Goal: Information Seeking & Learning: Learn about a topic

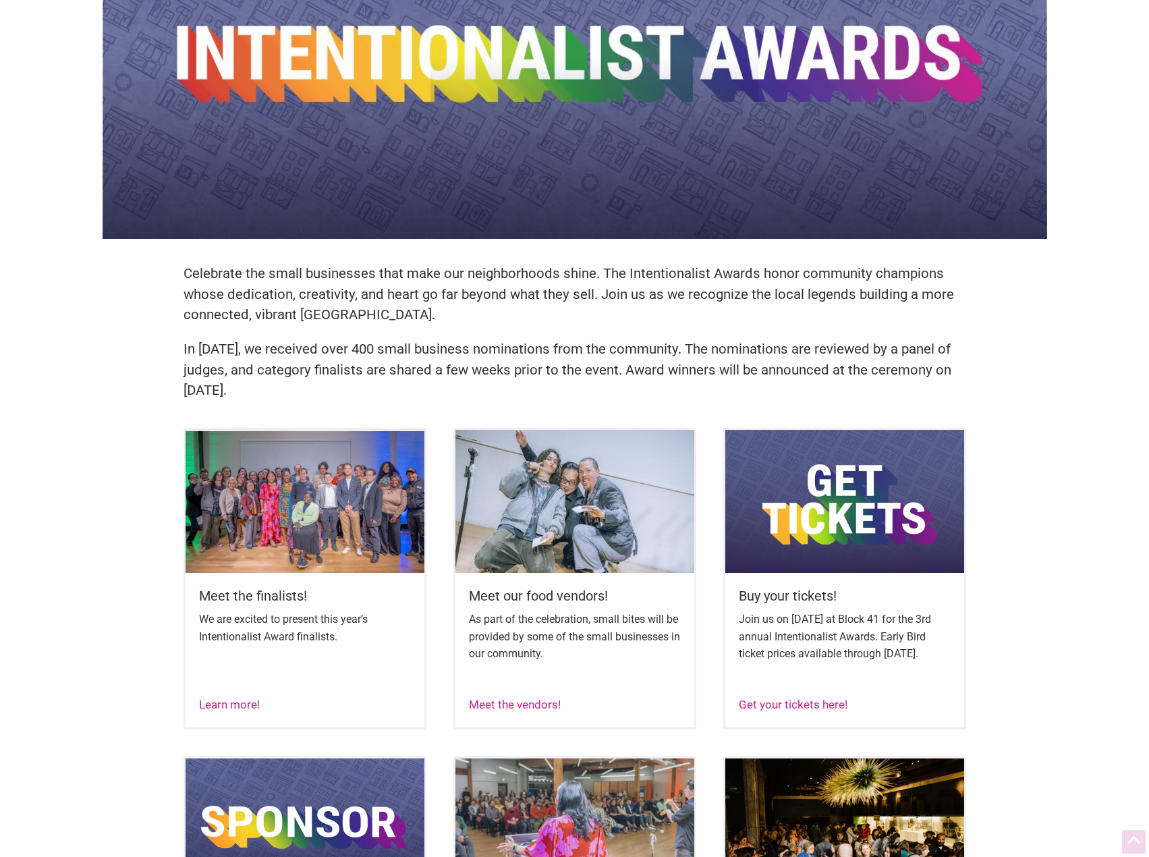
scroll to position [202, 0]
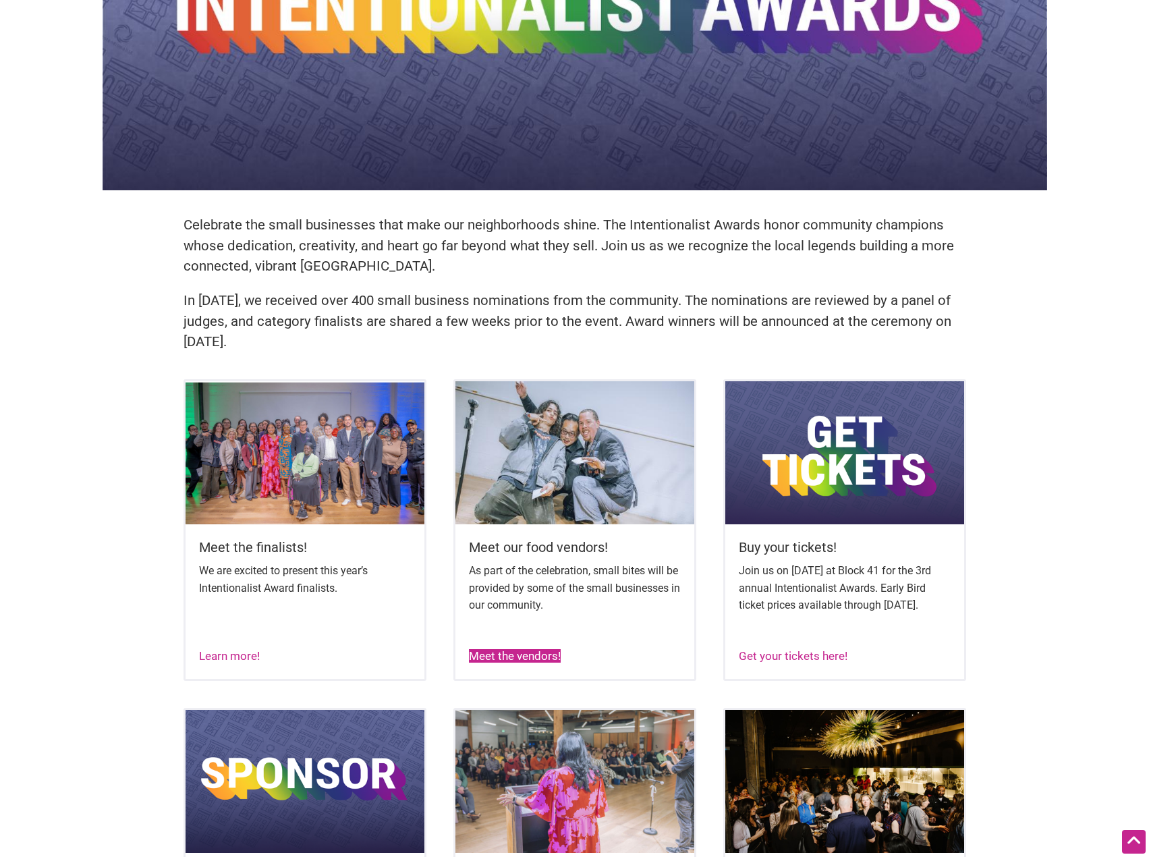
click at [544, 614] on link "Meet the vendors!" at bounding box center [515, 655] width 92 height 13
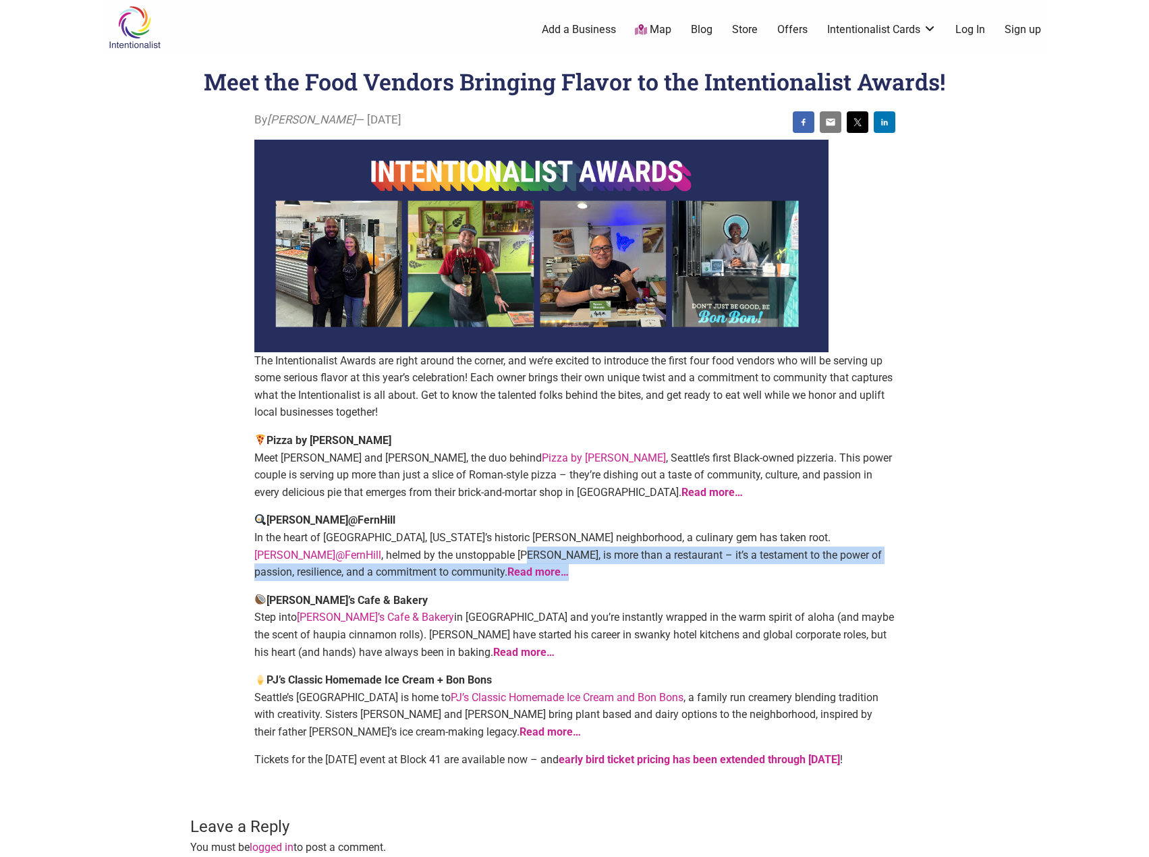
drag, startPoint x: 330, startPoint y: 559, endPoint x: 604, endPoint y: 568, distance: 274.7
click at [604, 568] on p "[PERSON_NAME]@FernHill In the heart of [GEOGRAPHIC_DATA], [US_STATE]’s historic…" at bounding box center [574, 545] width 641 height 69
click at [604, 568] on p "Tibbitts@FernHill In the heart of Tacoma, Washington’s historic Fern Hill neigh…" at bounding box center [574, 545] width 641 height 69
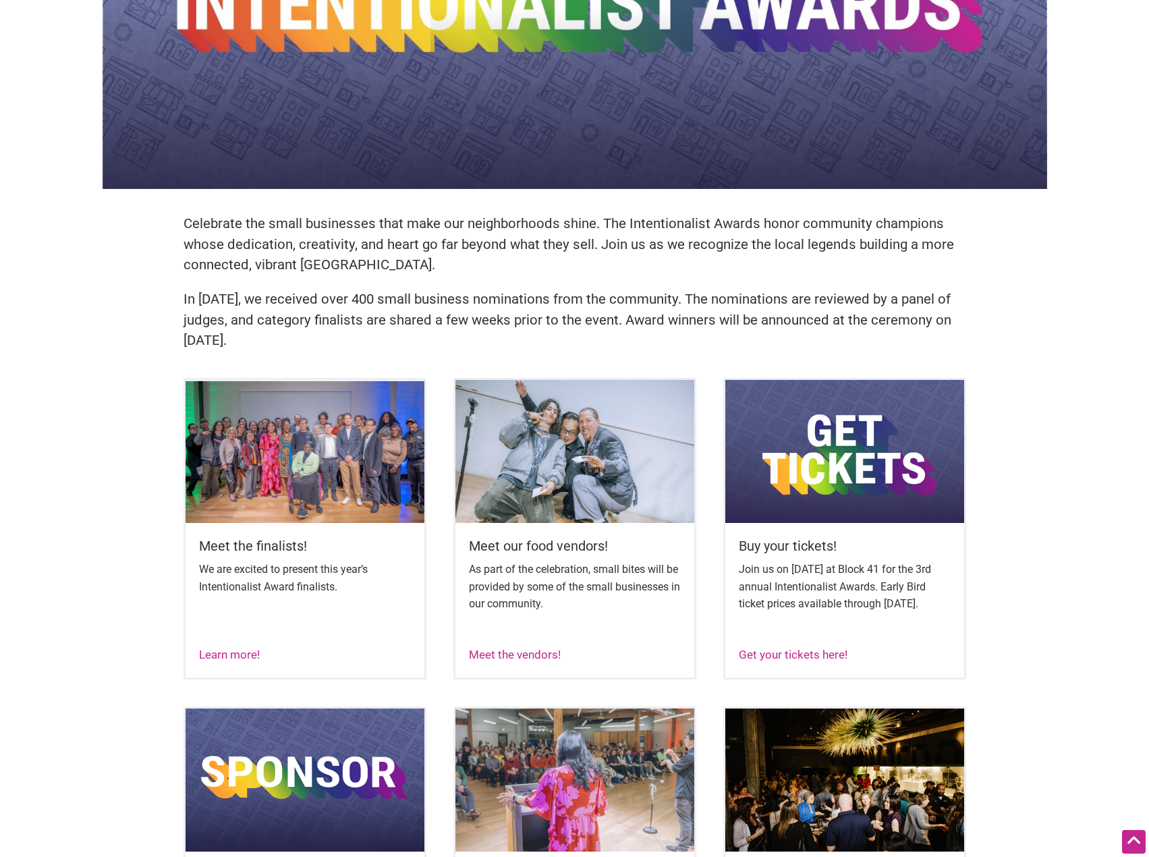
scroll to position [202, 0]
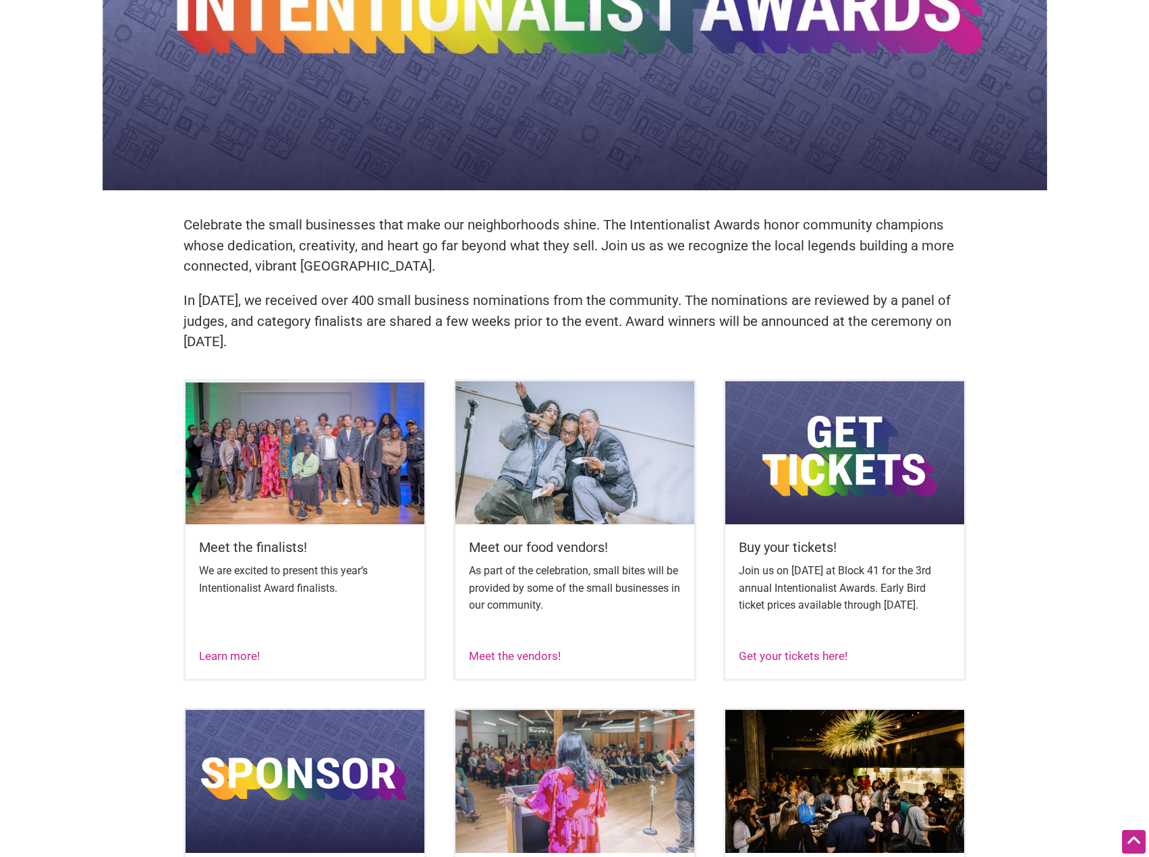
click at [779, 413] on img at bounding box center [844, 452] width 239 height 143
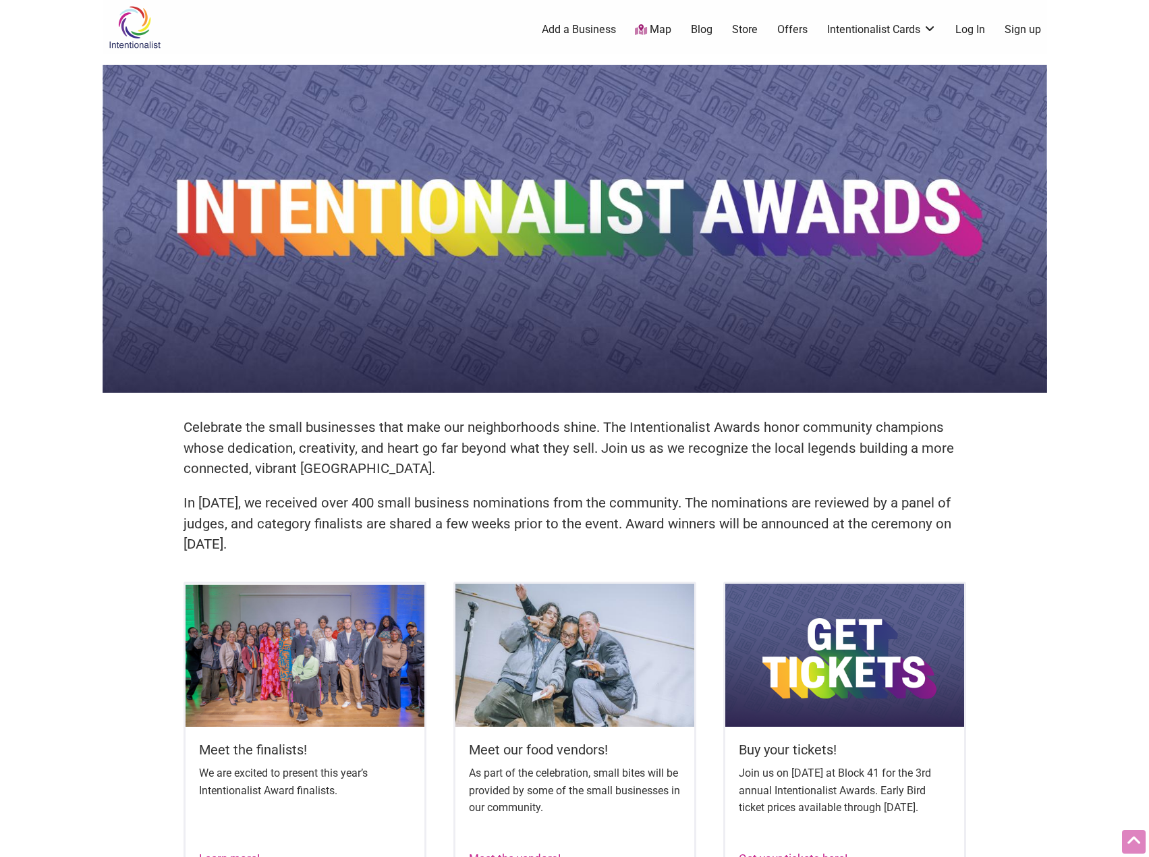
scroll to position [607, 0]
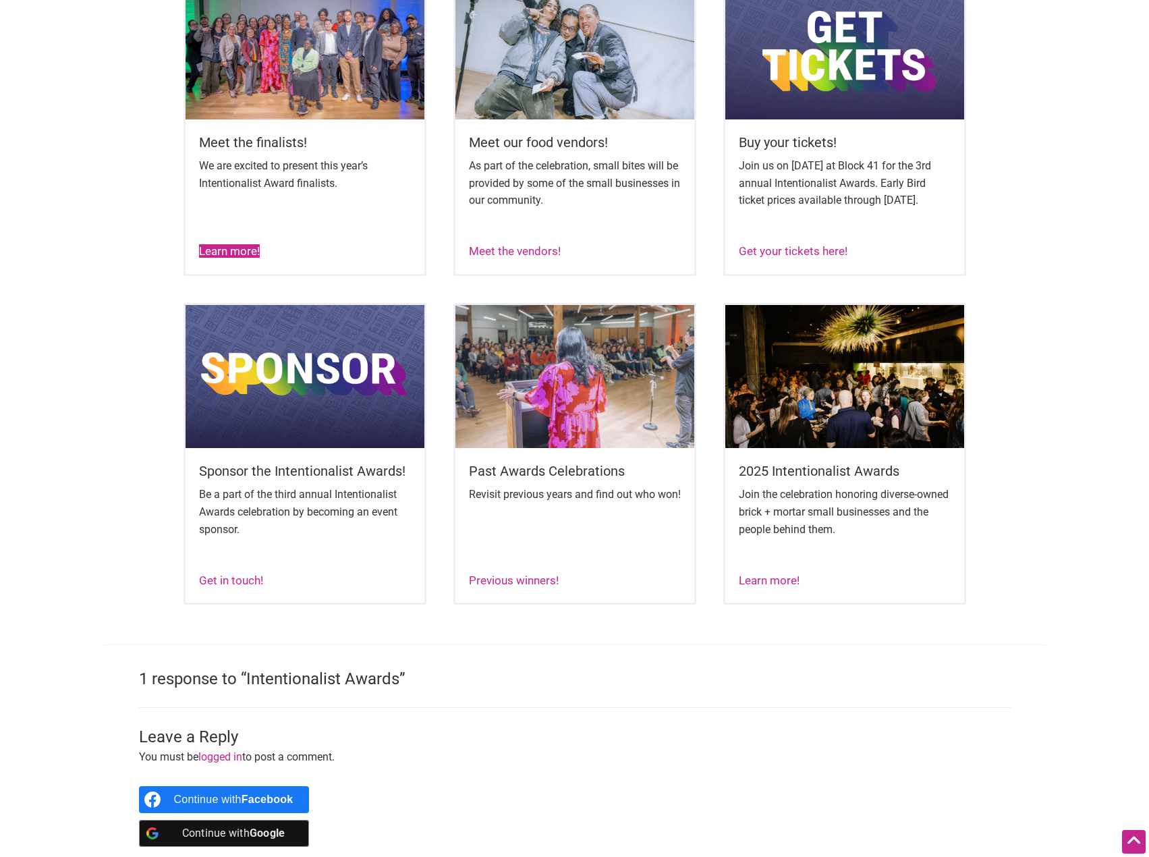
click at [228, 258] on link "Learn more!" at bounding box center [229, 250] width 61 height 13
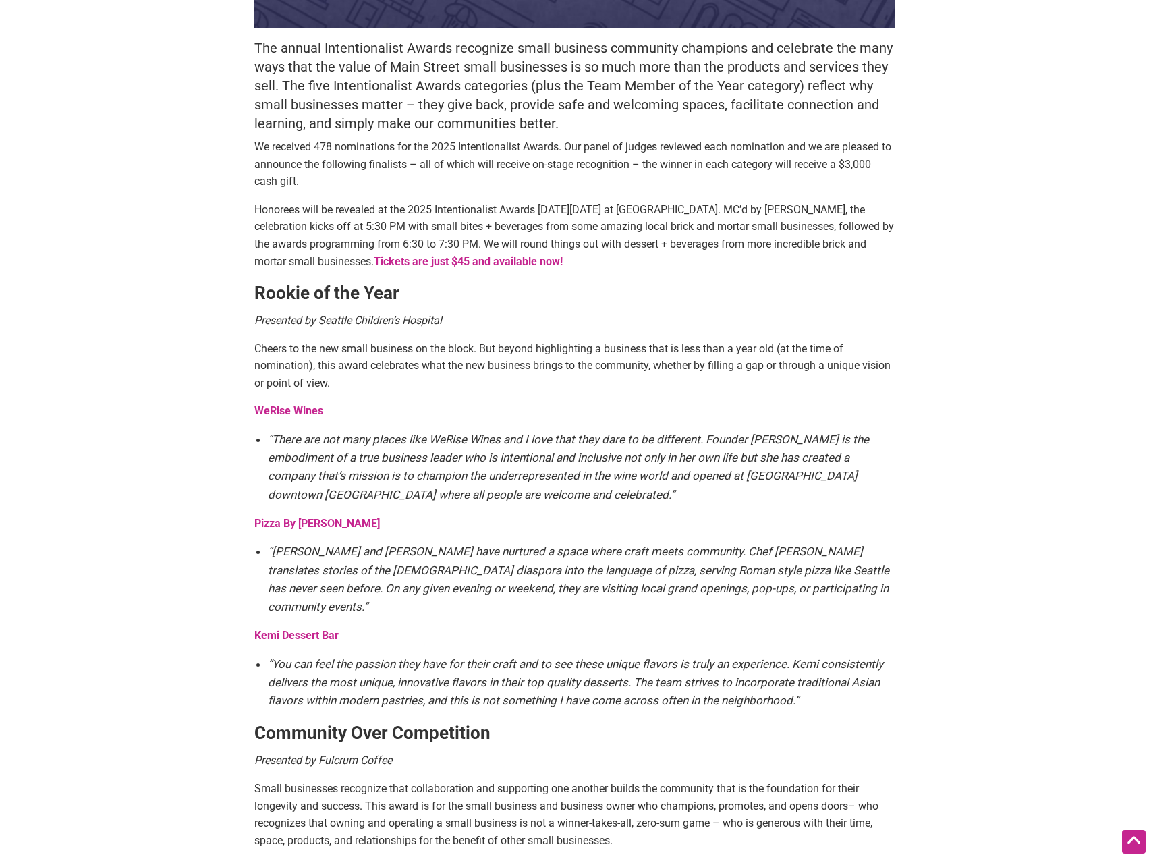
scroll to position [405, 0]
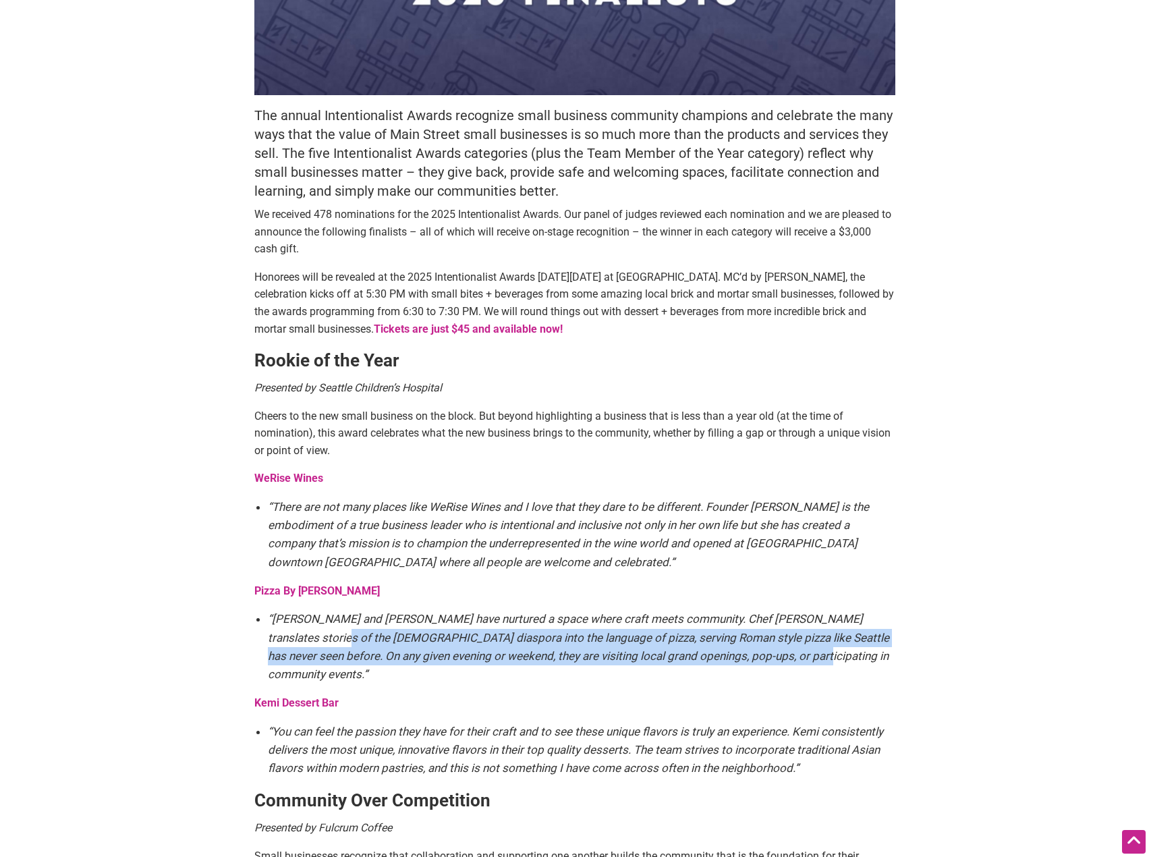
drag, startPoint x: 292, startPoint y: 627, endPoint x: 798, endPoint y: 652, distance: 506.5
click at [798, 652] on li "“[PERSON_NAME] and [PERSON_NAME] have nurtured a space where craft meets commun…" at bounding box center [581, 647] width 627 height 74
click at [789, 652] on li "“[PERSON_NAME] and [PERSON_NAME] have nurtured a space where craft meets commun…" at bounding box center [581, 647] width 627 height 74
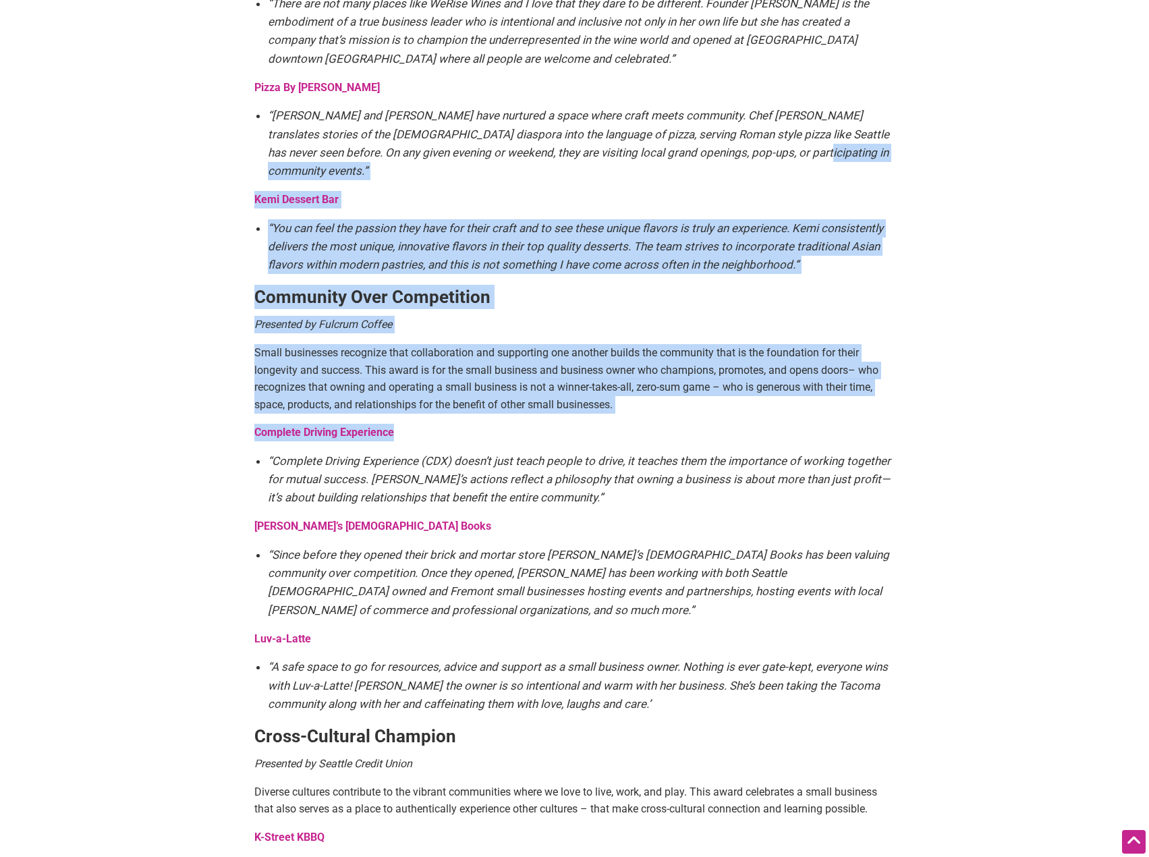
scroll to position [944, 0]
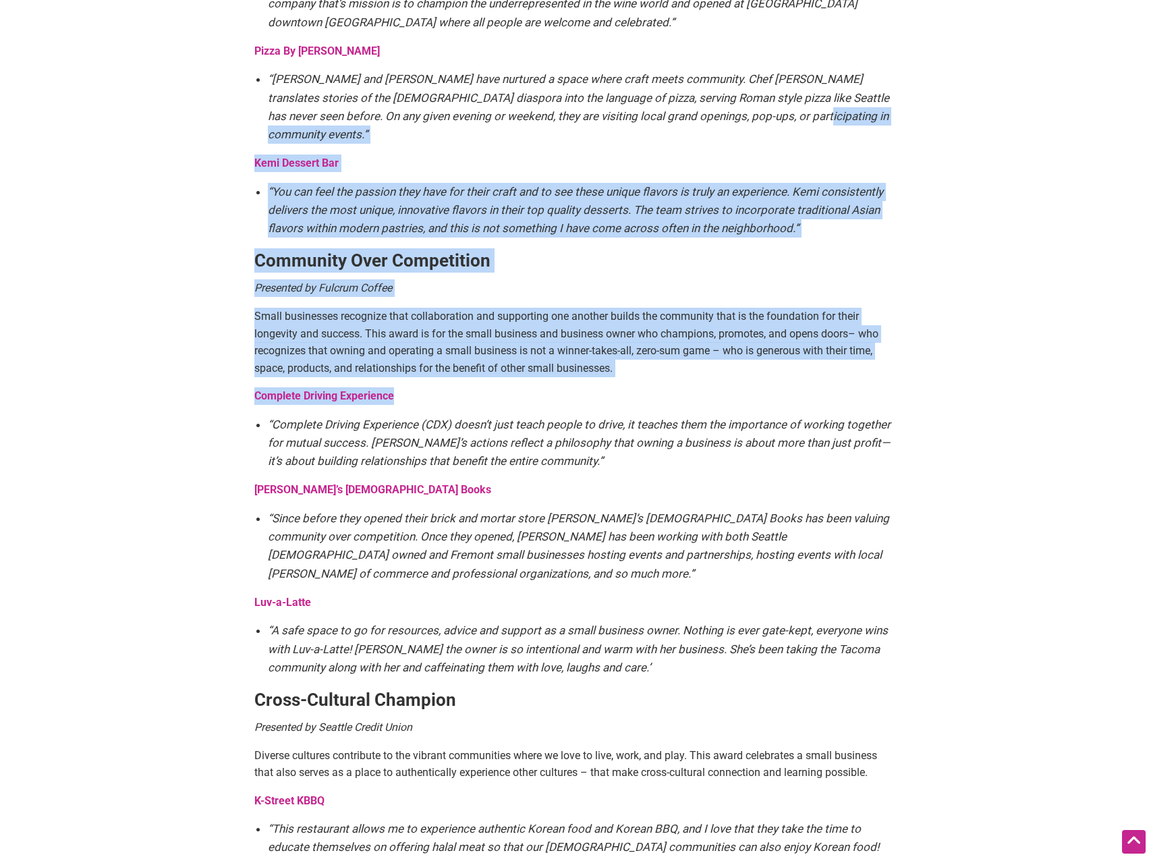
drag, startPoint x: 768, startPoint y: 659, endPoint x: 242, endPoint y: 393, distance: 589.5
click at [242, 393] on article "By [PERSON_NAME] — [DATE] The annual Intentionalist Awards recognize small busi…" at bounding box center [575, 551] width 668 height 2768
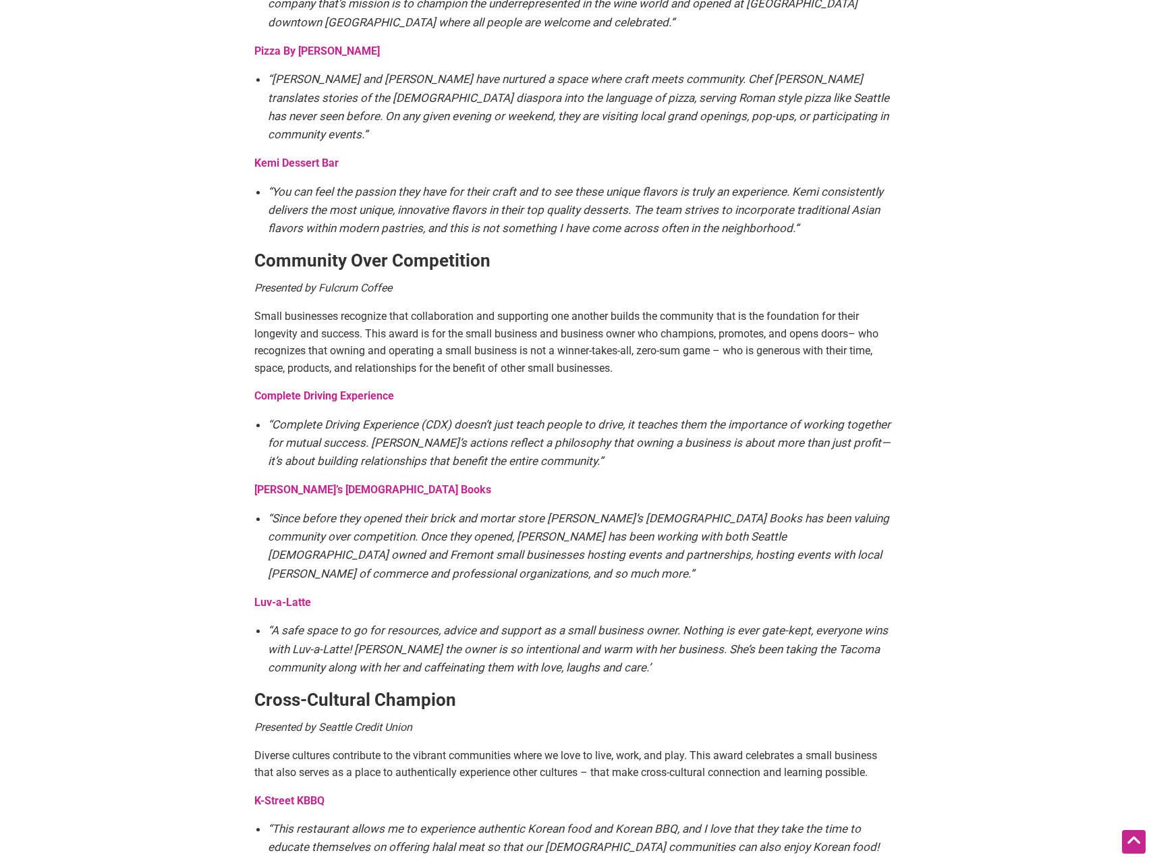
click at [346, 552] on em "“Since before they opened their brick and mortar store Charlie’s Queer Books ha…" at bounding box center [578, 545] width 621 height 69
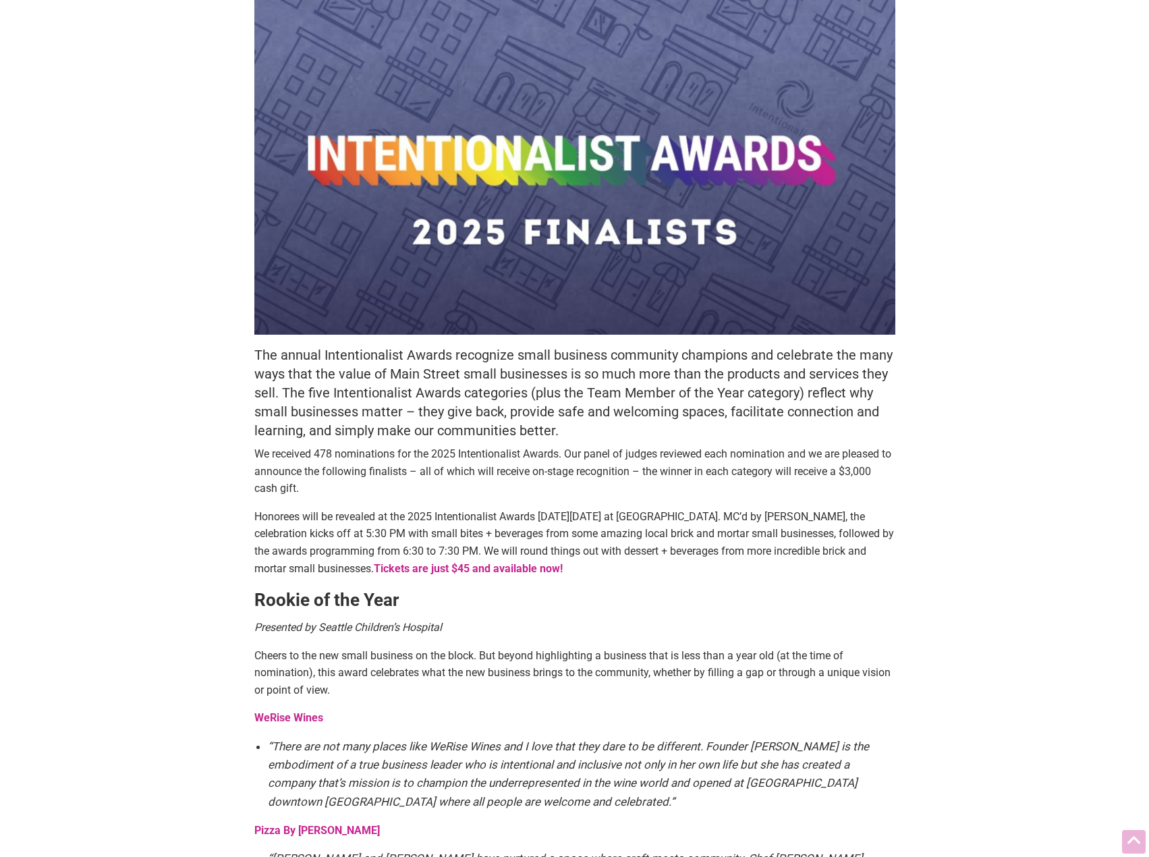
scroll to position [0, 0]
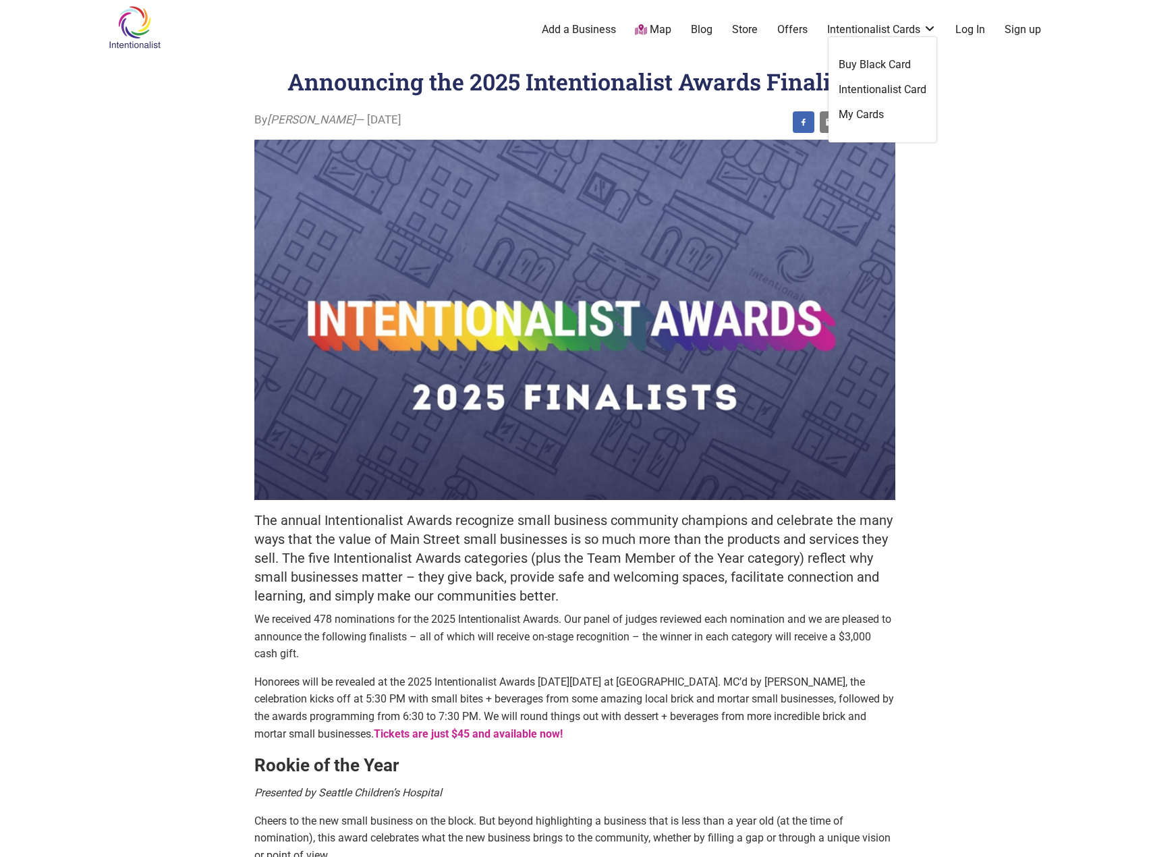
click at [905, 29] on link "Intentionalist Cards" at bounding box center [881, 29] width 109 height 15
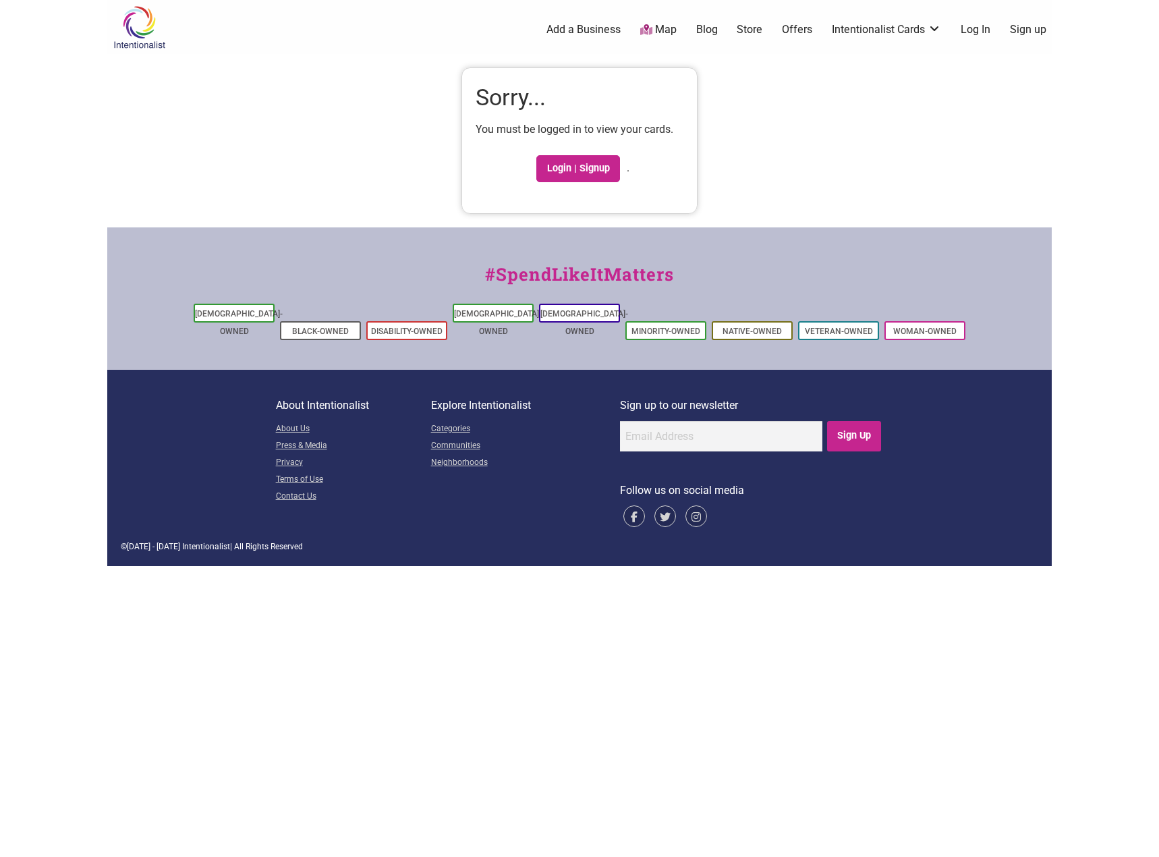
click at [805, 28] on link "Offers" at bounding box center [797, 29] width 30 height 15
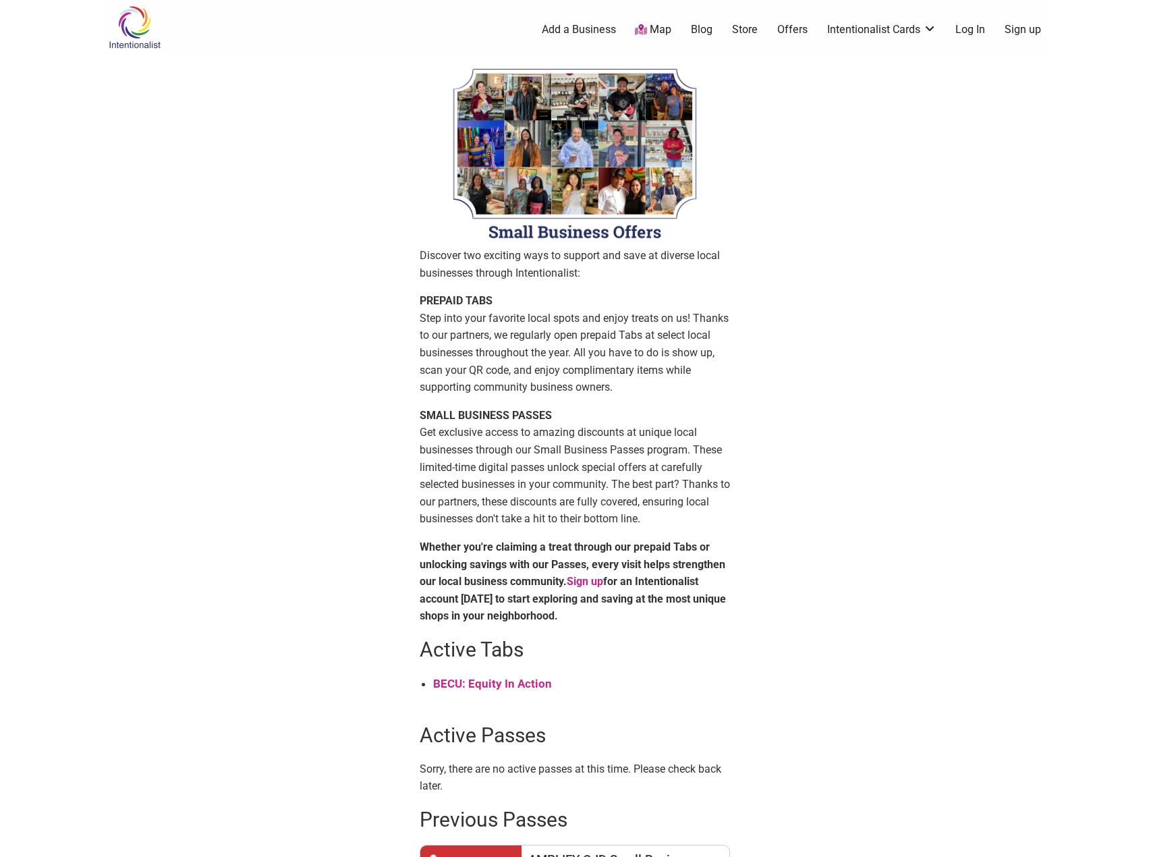
click at [140, 16] on img at bounding box center [135, 27] width 64 height 44
